Goal: Information Seeking & Learning: Find specific fact

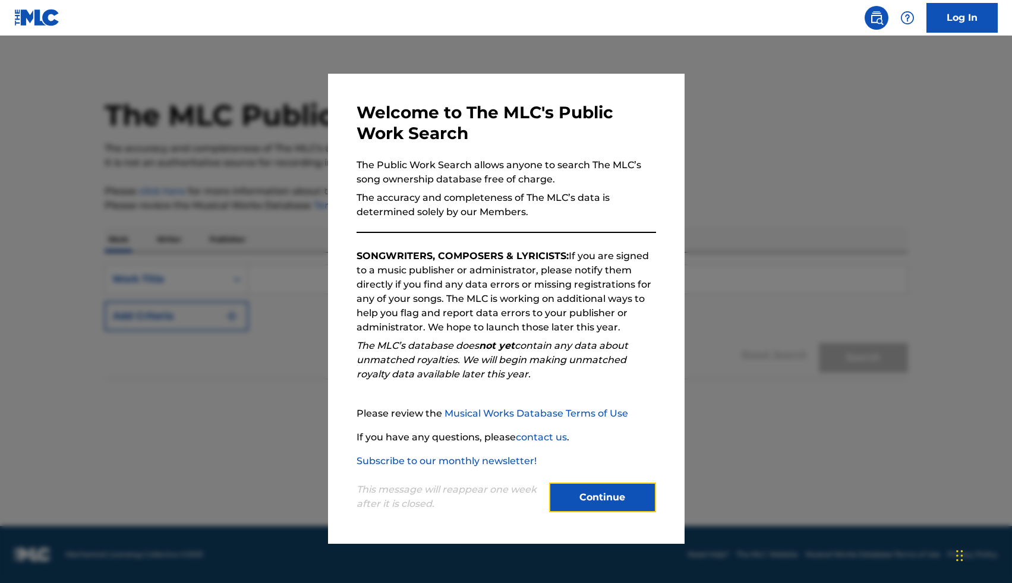
click at [587, 489] on button "Continue" at bounding box center [602, 498] width 107 height 30
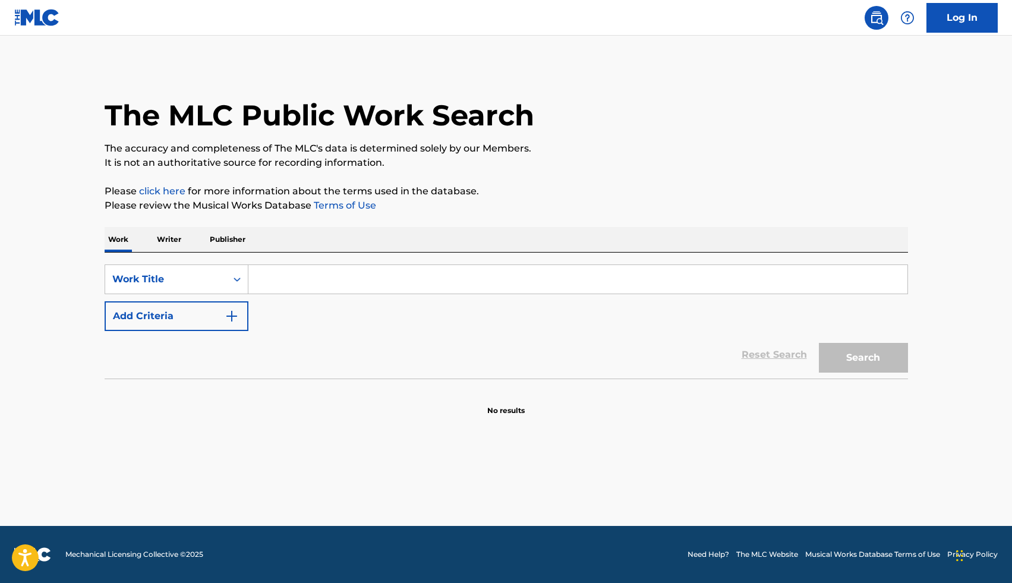
click at [296, 281] on input "Search Form" at bounding box center [577, 279] width 659 height 29
type input "September"
click at [819, 343] on button "Search" at bounding box center [863, 358] width 89 height 30
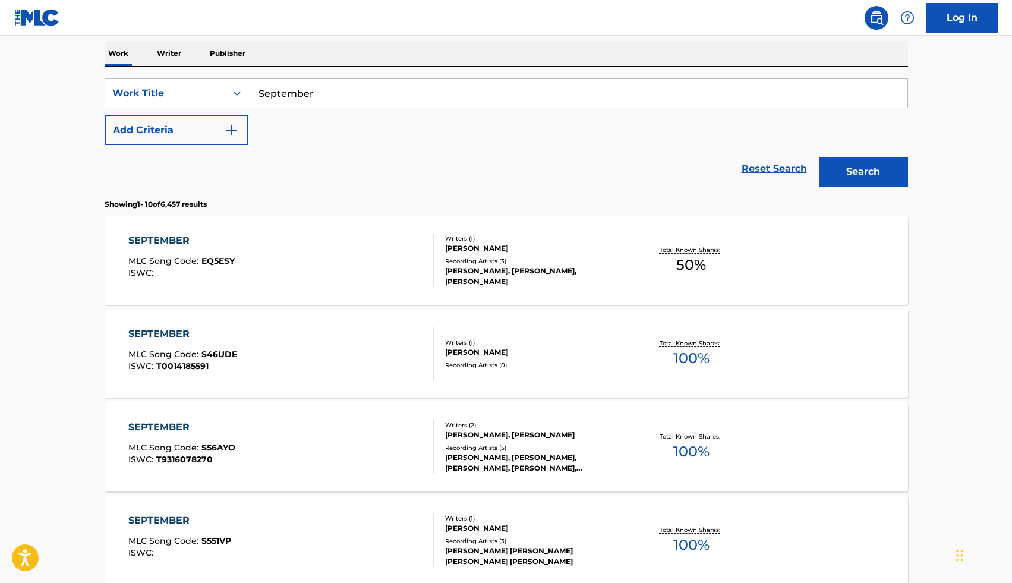
scroll to position [145, 0]
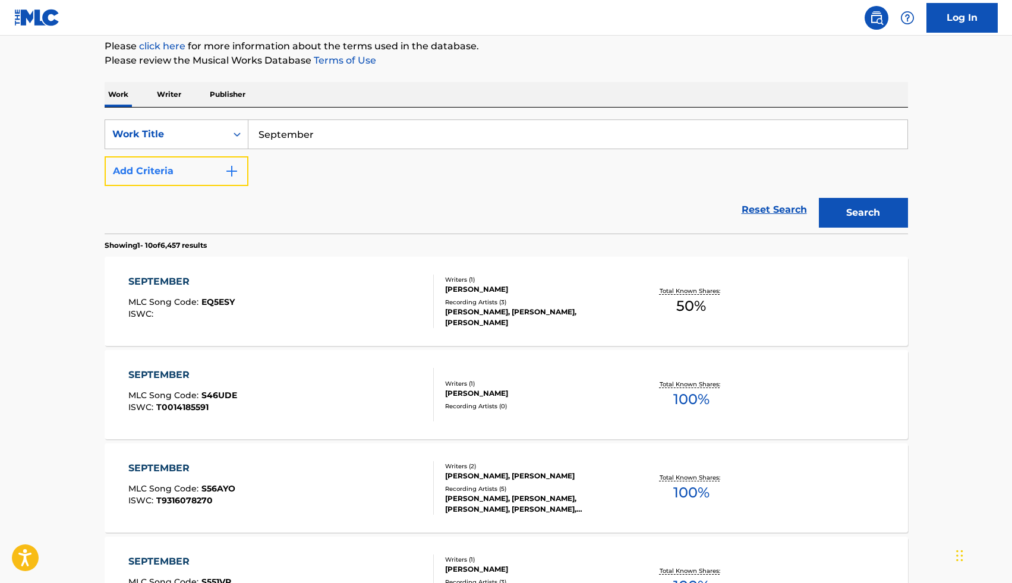
click at [215, 166] on button "Add Criteria" at bounding box center [177, 171] width 144 height 30
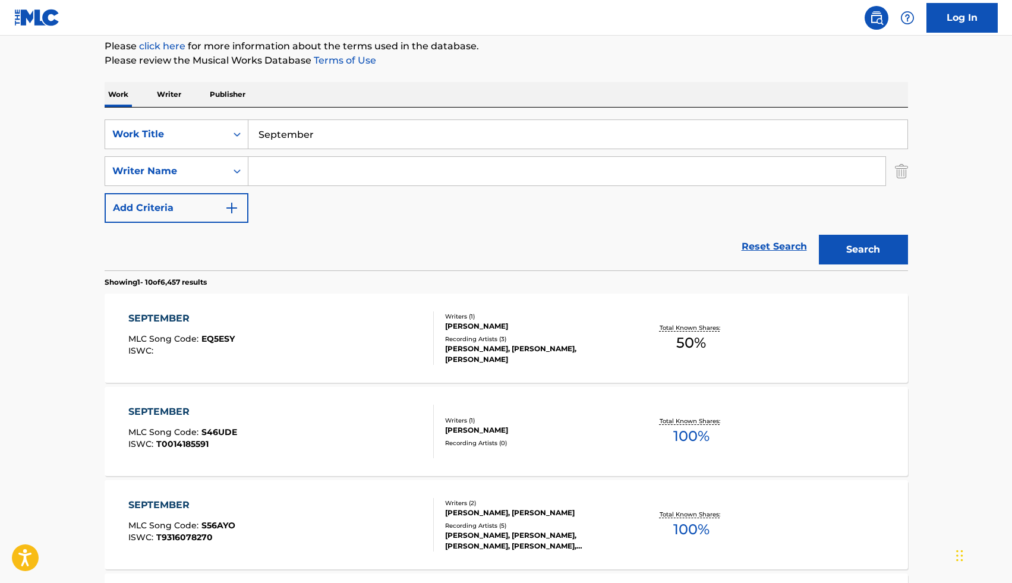
click at [280, 168] on input "Search Form" at bounding box center [566, 171] width 637 height 29
type input "E"
type input "e"
type input "[PERSON_NAME]"
click at [819, 235] on button "Search" at bounding box center [863, 250] width 89 height 30
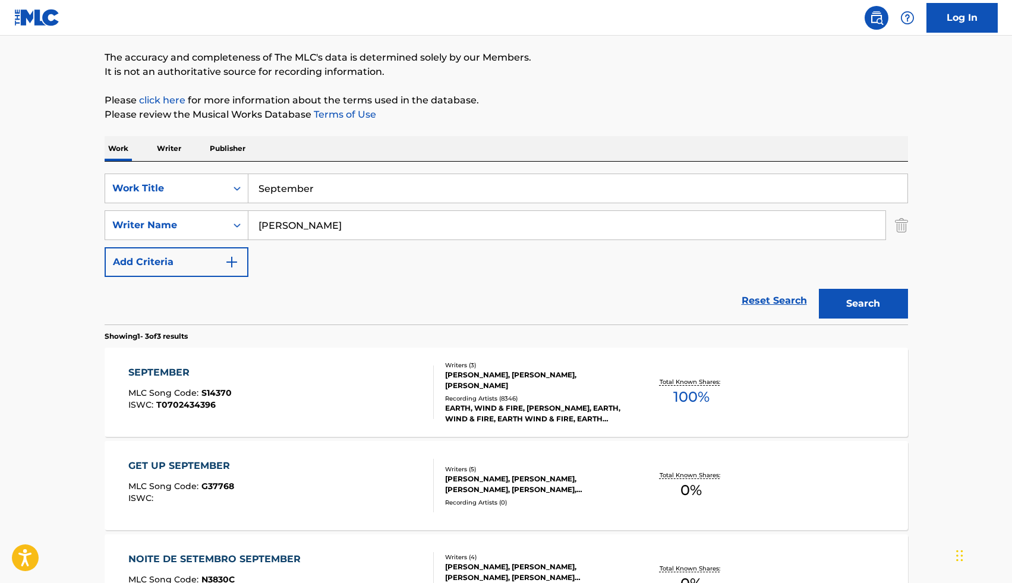
scroll to position [99, 0]
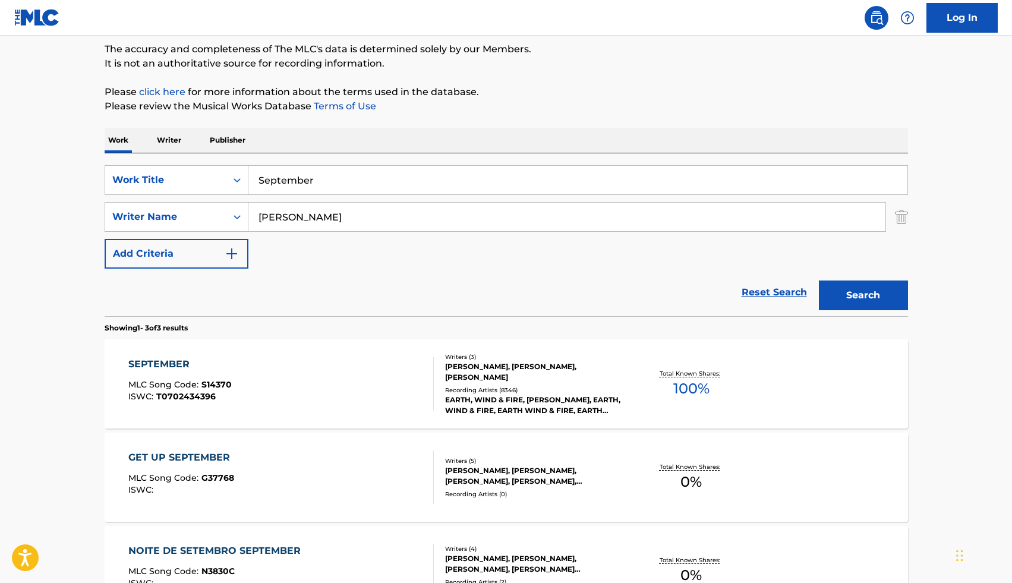
click at [636, 371] on div "Total Known Shares: 100 %" at bounding box center [692, 384] width 134 height 36
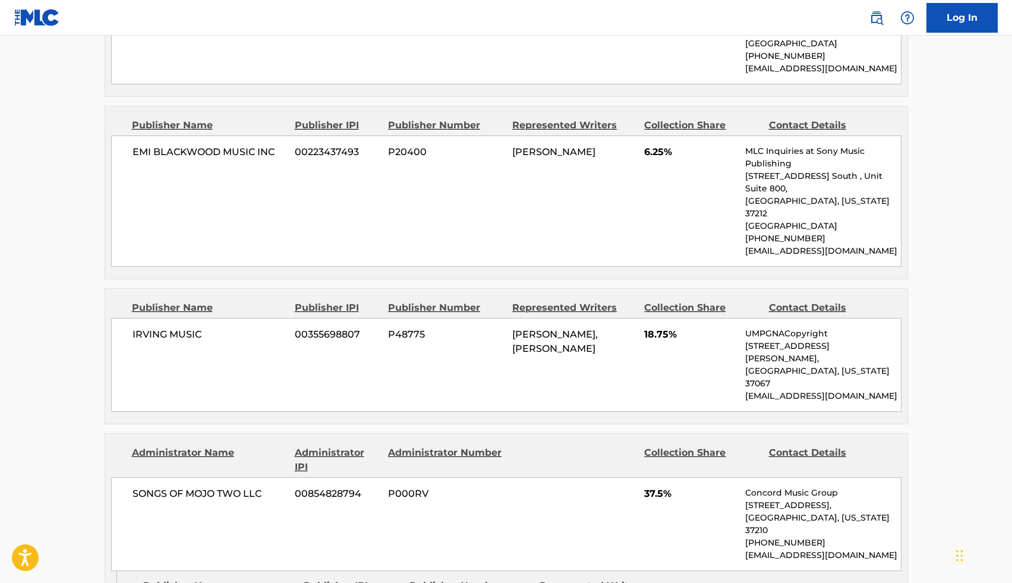
scroll to position [830, 0]
